Goal: Find specific page/section: Locate a particular part of the current website

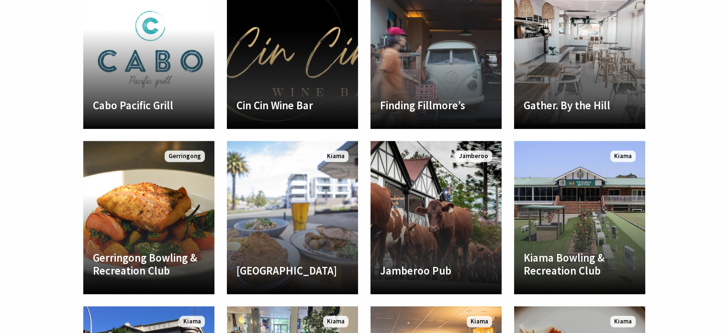
scroll to position [567, 0]
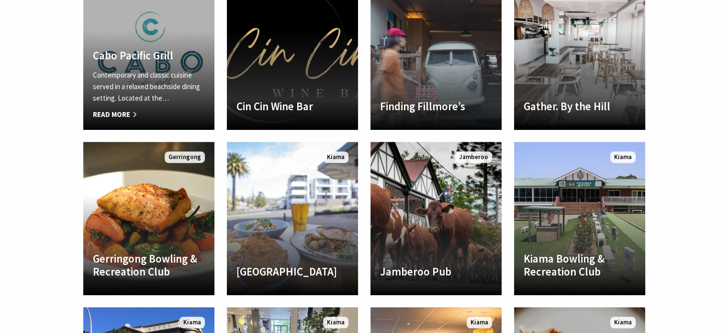
click at [113, 114] on span "Read More" at bounding box center [149, 114] width 112 height 11
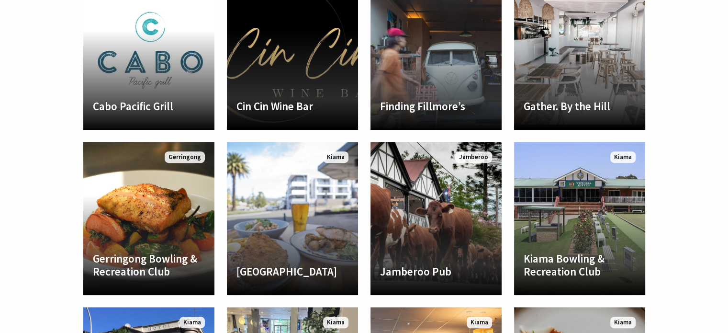
scroll to position [334, 740]
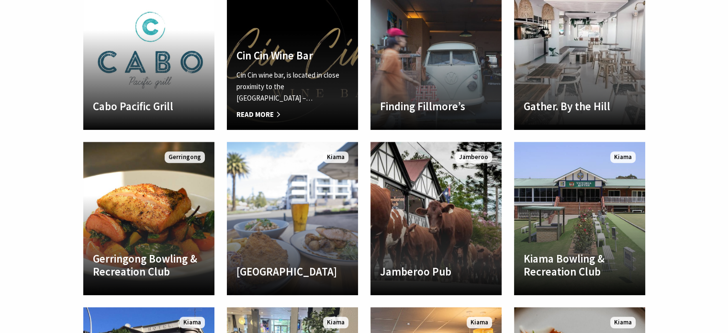
click at [299, 59] on h4 "Cin Cin Wine Bar" at bounding box center [293, 55] width 112 height 13
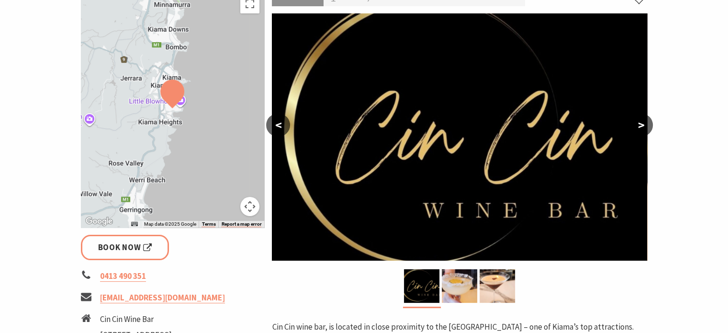
scroll to position [11, 0]
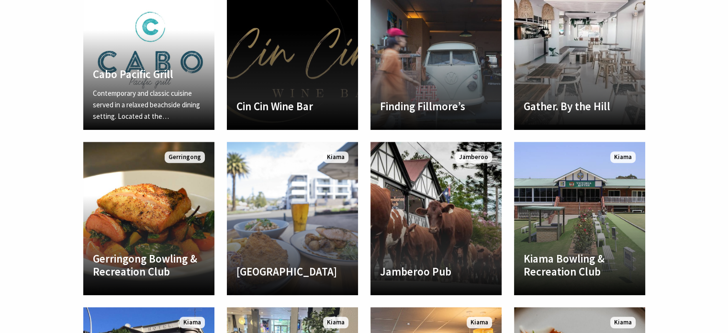
scroll to position [334, 740]
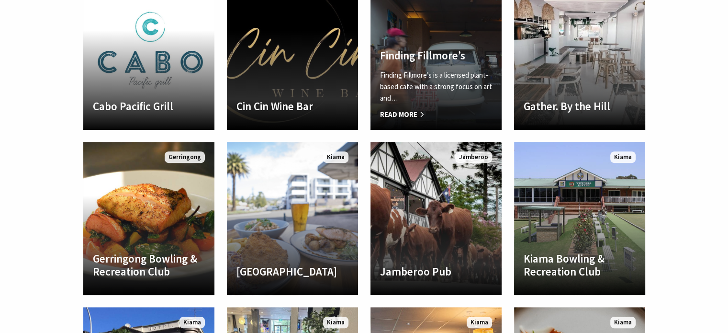
click at [414, 112] on span "Read More" at bounding box center [436, 114] width 112 height 11
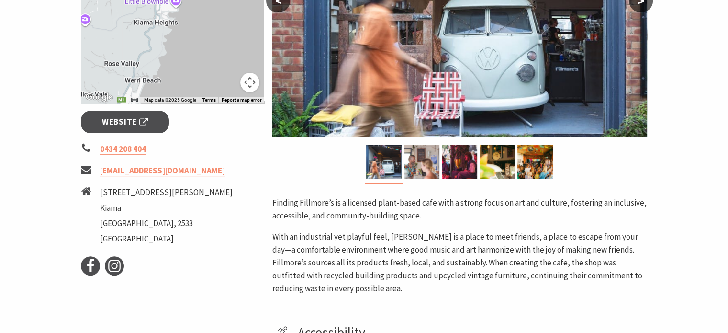
scroll to position [291, 0]
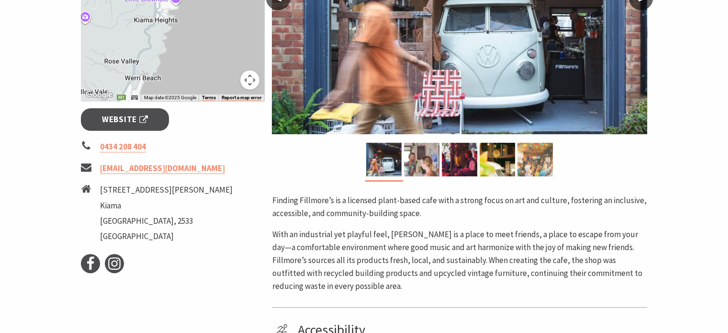
click at [538, 158] on img at bounding box center [535, 160] width 35 height 34
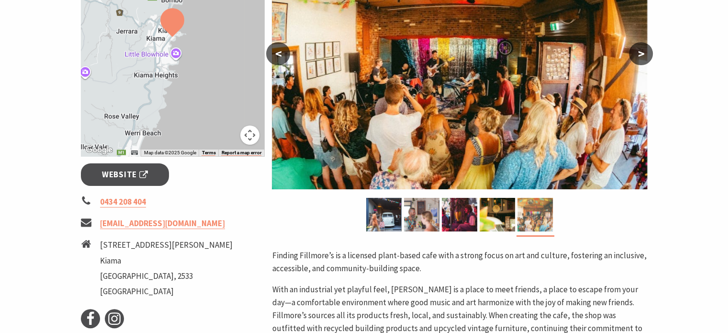
scroll to position [235, 0]
